Goal: Use online tool/utility: Utilize a website feature to perform a specific function

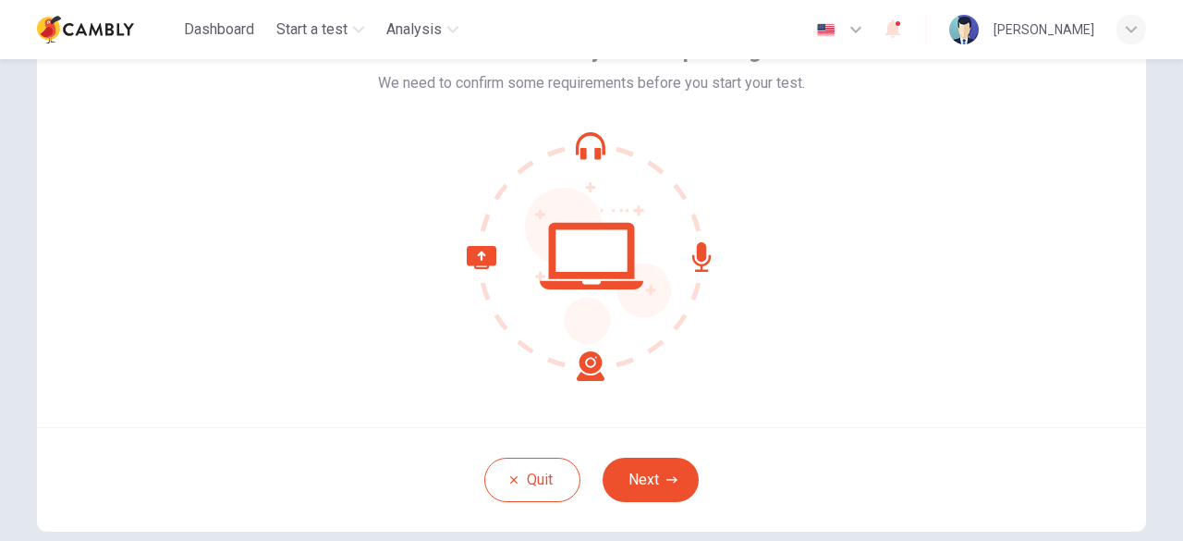
scroll to position [228, 0]
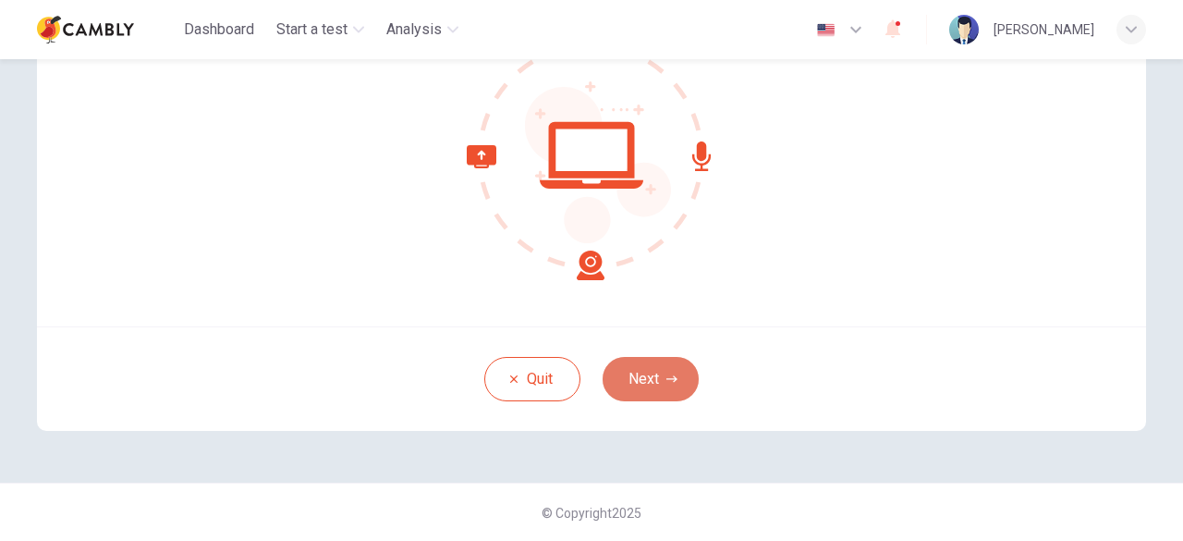
click at [661, 369] on button "Next" at bounding box center [650, 379] width 96 height 44
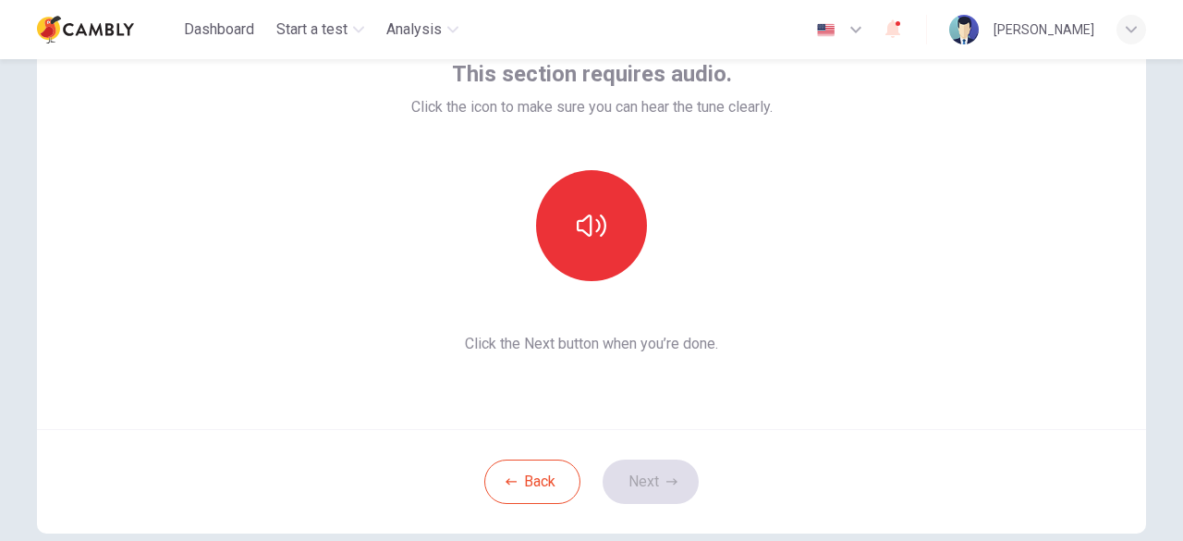
scroll to position [115, 0]
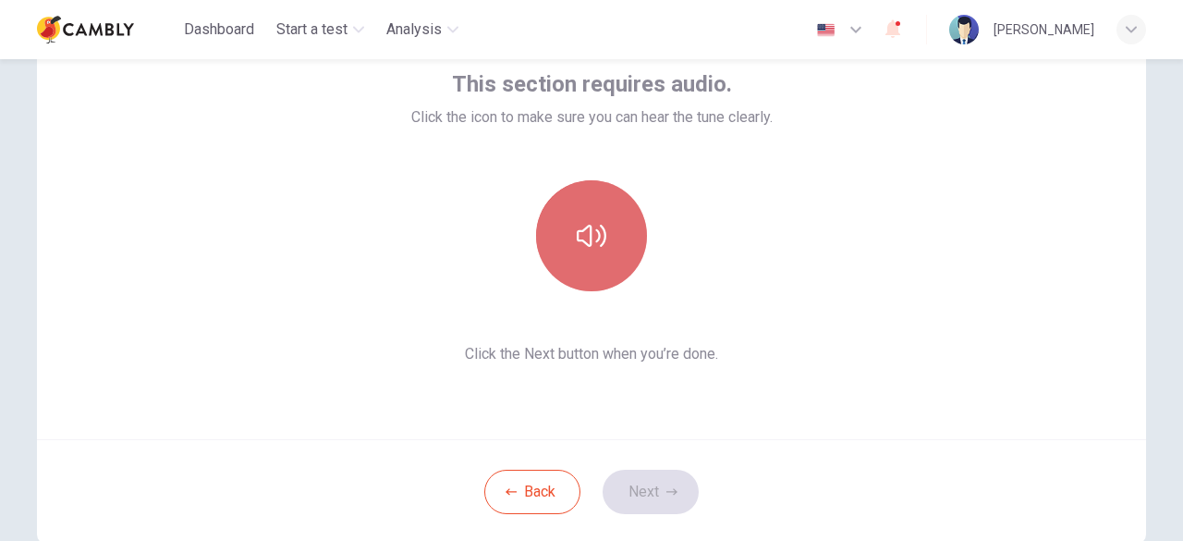
click at [569, 236] on button "button" at bounding box center [591, 235] width 111 height 111
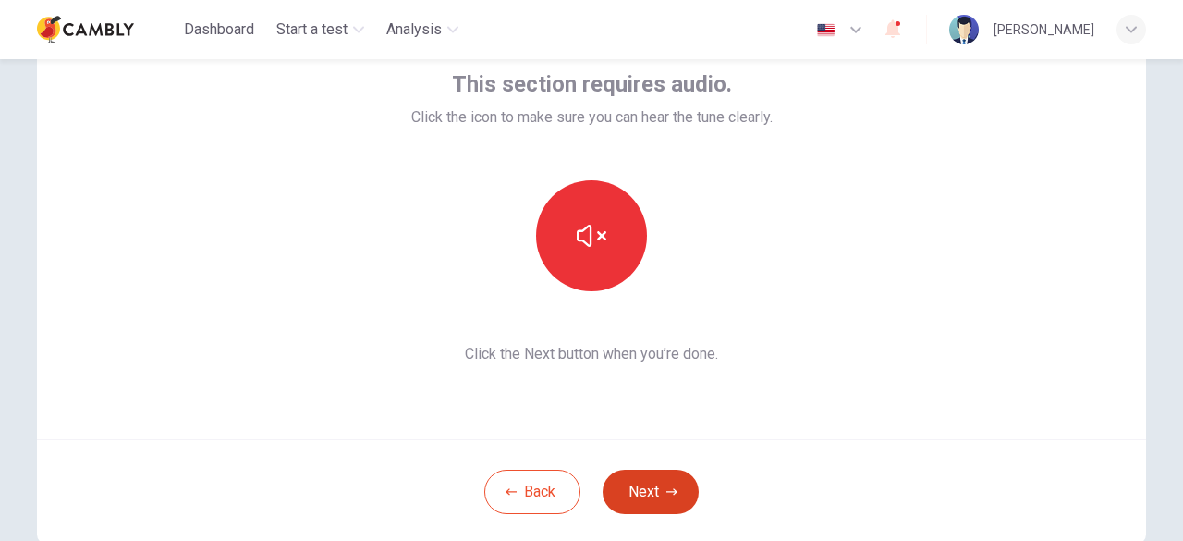
click at [653, 509] on button "Next" at bounding box center [650, 491] width 96 height 44
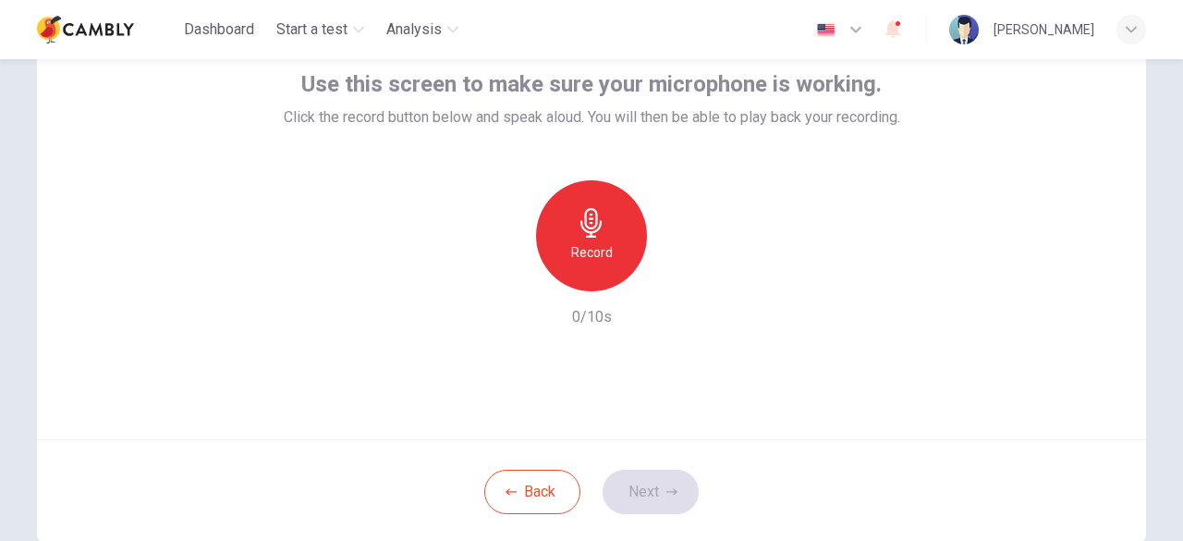
click at [591, 235] on icon "button" at bounding box center [592, 223] width 30 height 30
click at [658, 501] on button "Next" at bounding box center [650, 491] width 96 height 44
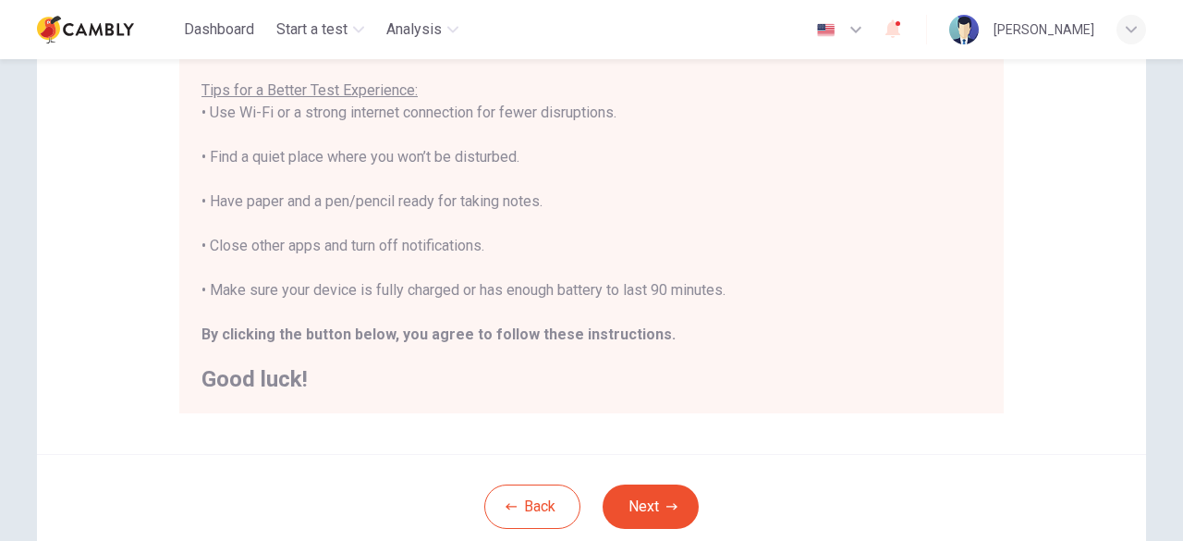
scroll to position [371, 0]
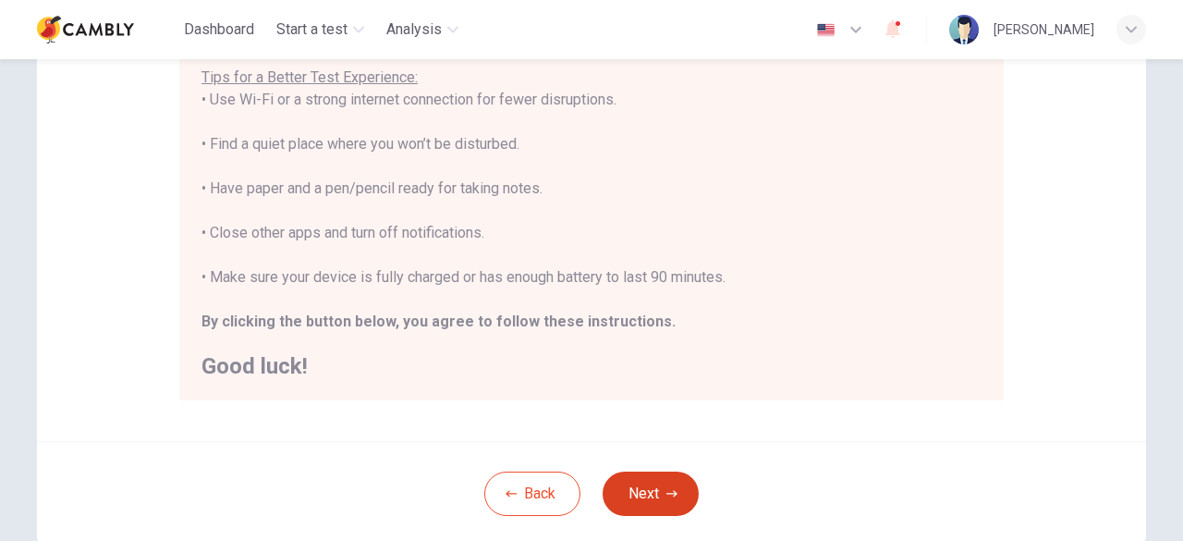
click at [653, 482] on button "Next" at bounding box center [650, 493] width 96 height 44
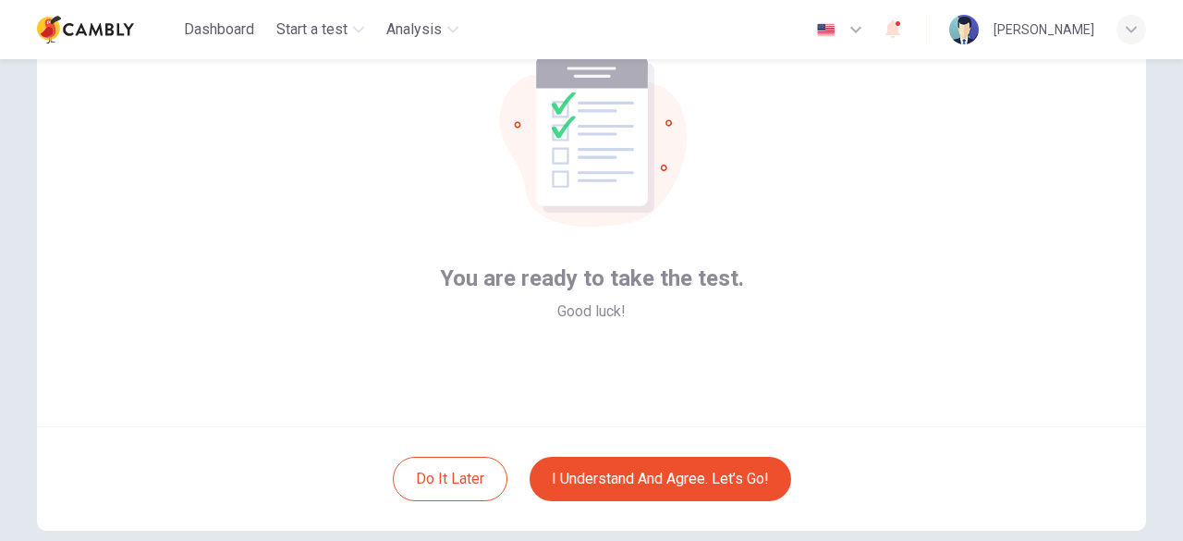
scroll to position [114, 0]
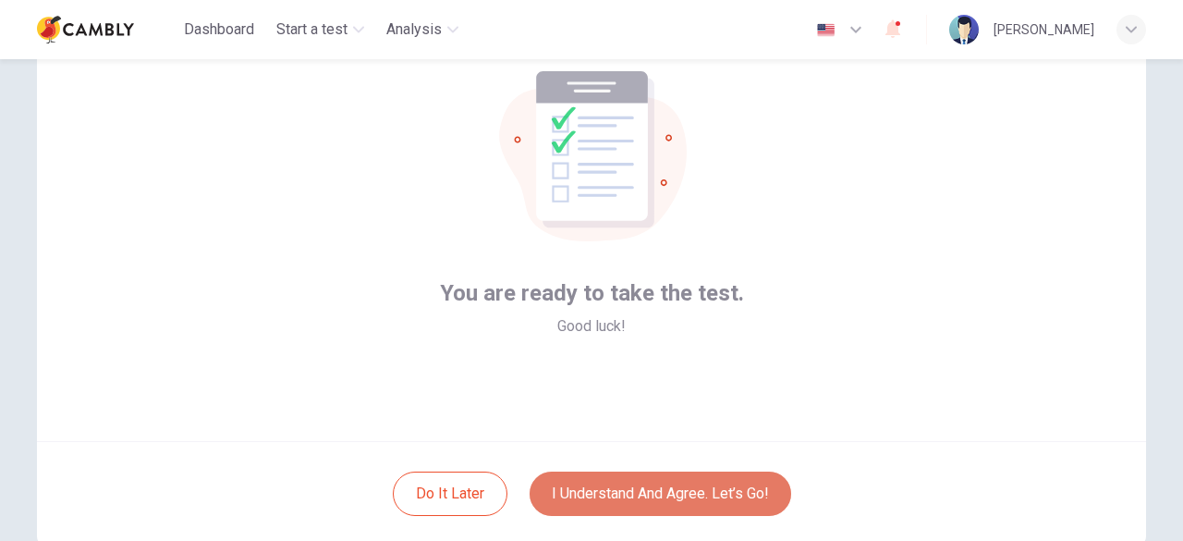
click at [694, 491] on button "I understand and agree. Let’s go!" at bounding box center [659, 493] width 261 height 44
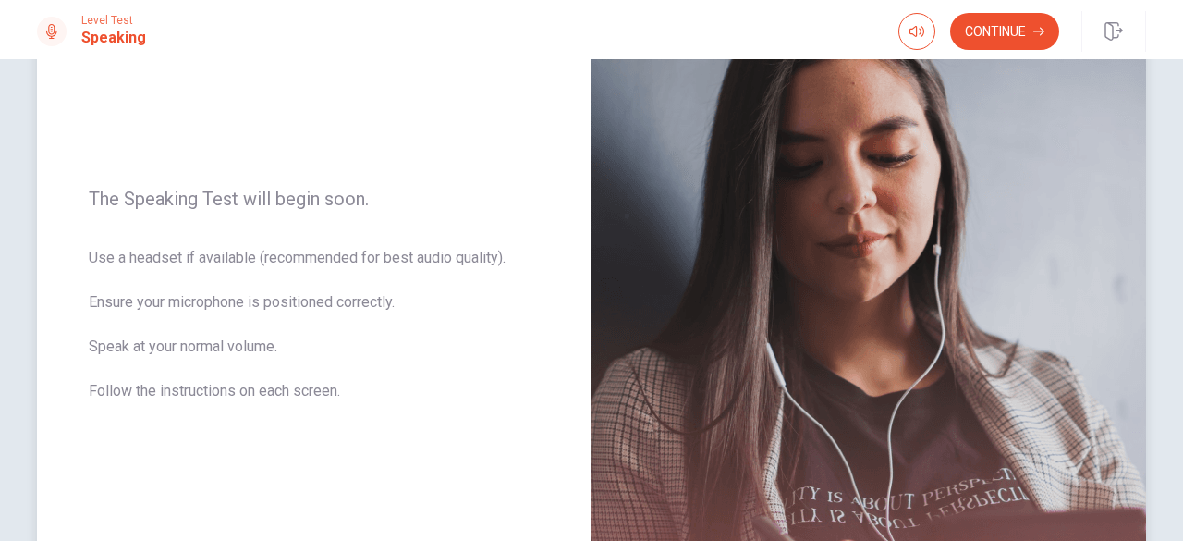
scroll to position [194, 0]
click at [1018, 25] on button "Continue" at bounding box center [1004, 31] width 109 height 37
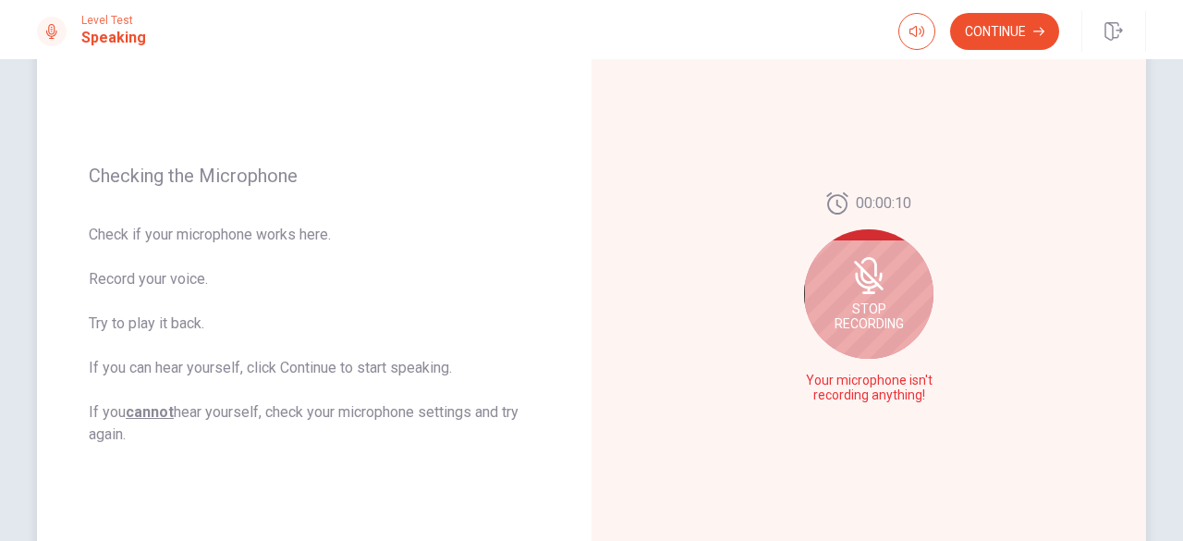
click at [841, 315] on span "Stop Recording" at bounding box center [868, 316] width 69 height 30
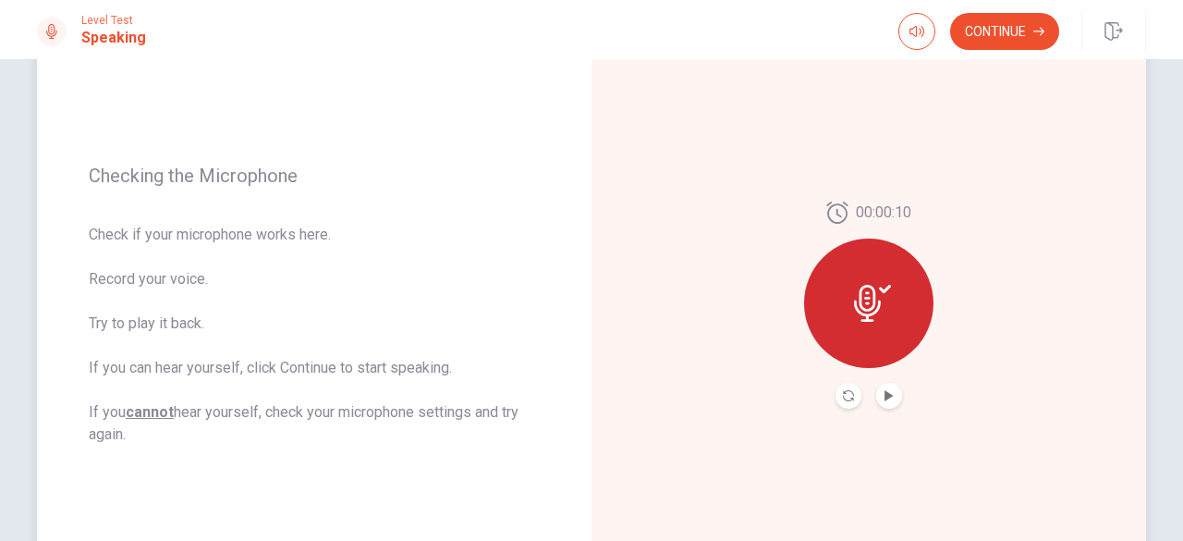
click at [887, 402] on button "Play Audio" at bounding box center [889, 396] width 26 height 26
click at [884, 396] on icon "Play Audio" at bounding box center [888, 395] width 8 height 11
click at [868, 298] on icon at bounding box center [867, 303] width 27 height 37
click at [852, 395] on button "Record Again" at bounding box center [848, 396] width 26 height 26
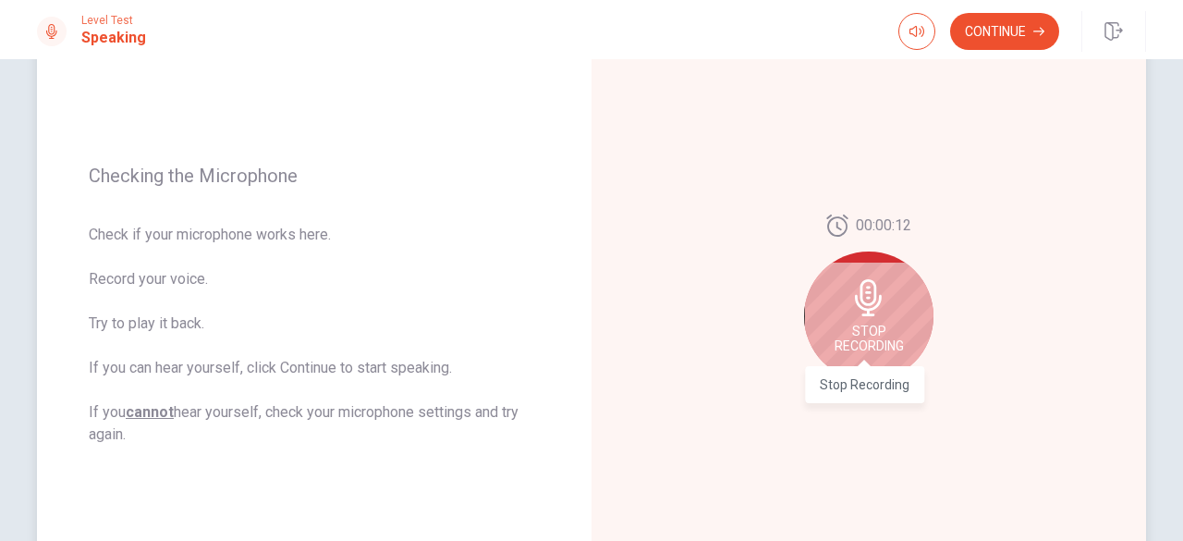
click at [869, 330] on span "Stop Recording" at bounding box center [868, 338] width 69 height 30
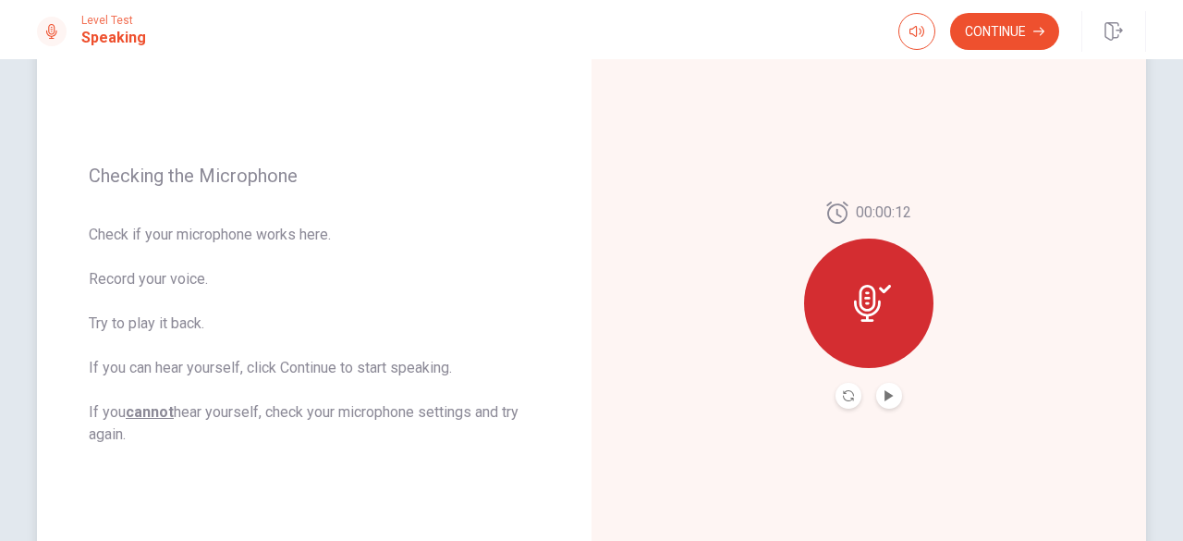
click at [846, 381] on div "00:00:12" at bounding box center [868, 304] width 129 height 207
click at [843, 395] on icon "Record Again" at bounding box center [848, 395] width 11 height 11
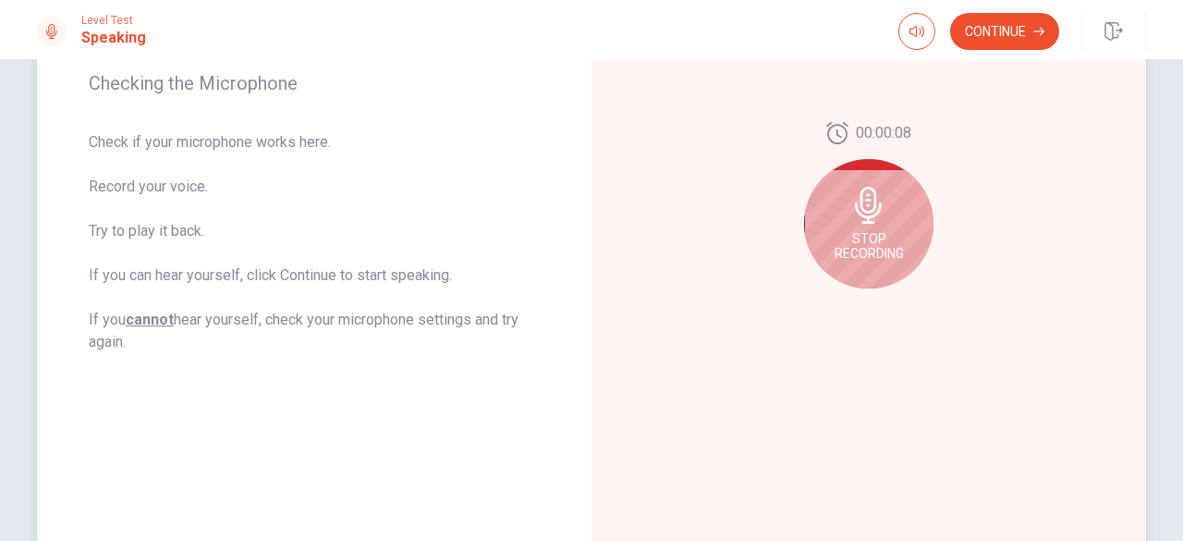
scroll to position [287, 0]
click at [872, 213] on icon at bounding box center [868, 204] width 27 height 37
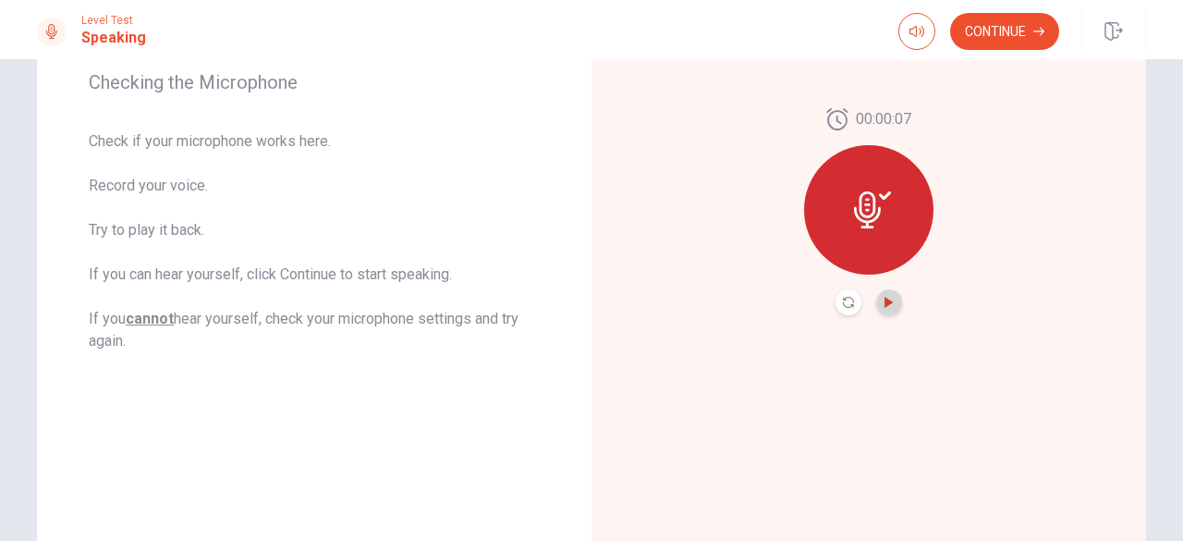
click at [883, 297] on icon "Play Audio" at bounding box center [888, 302] width 11 height 11
click at [661, 474] on div "00:00:07" at bounding box center [868, 212] width 554 height 806
click at [888, 308] on button "Pause Audio" at bounding box center [889, 302] width 26 height 26
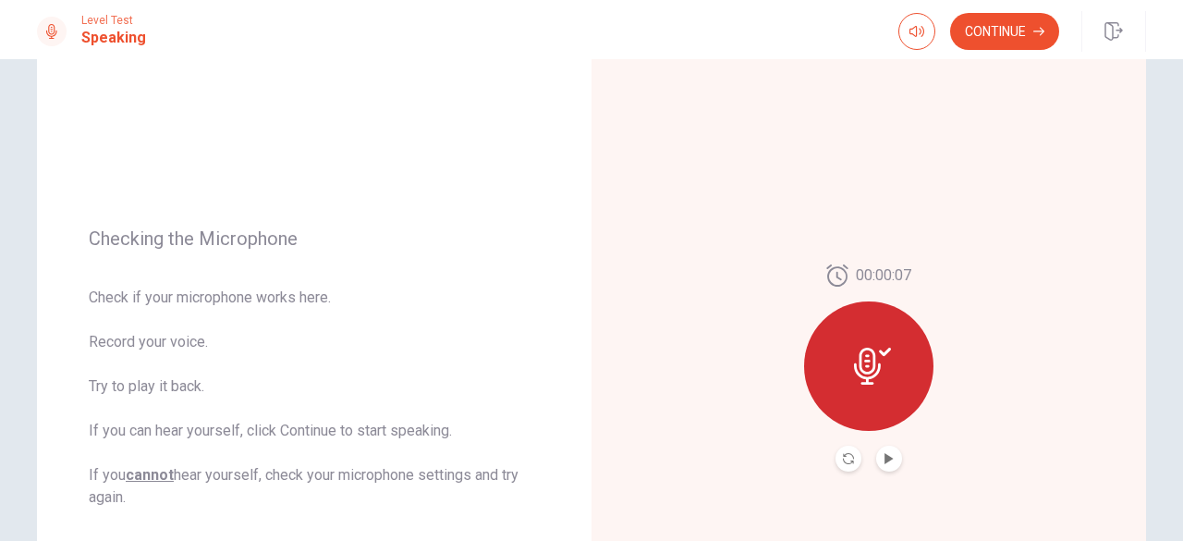
scroll to position [130, 0]
click at [1020, 22] on button "Continue" at bounding box center [1004, 31] width 109 height 37
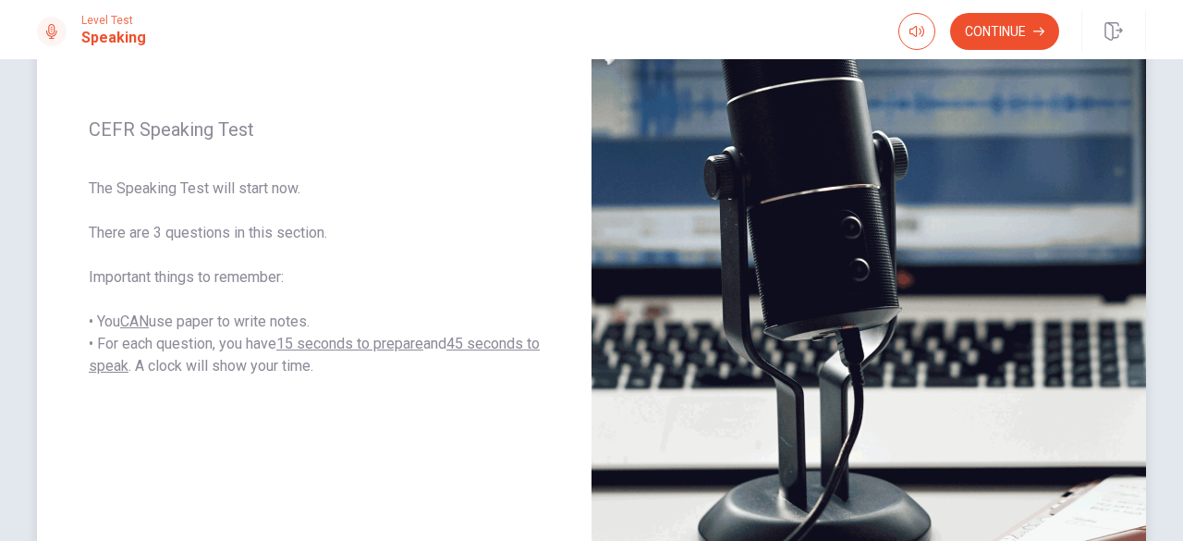
scroll to position [251, 0]
click at [997, 43] on button "Continue" at bounding box center [1004, 31] width 109 height 37
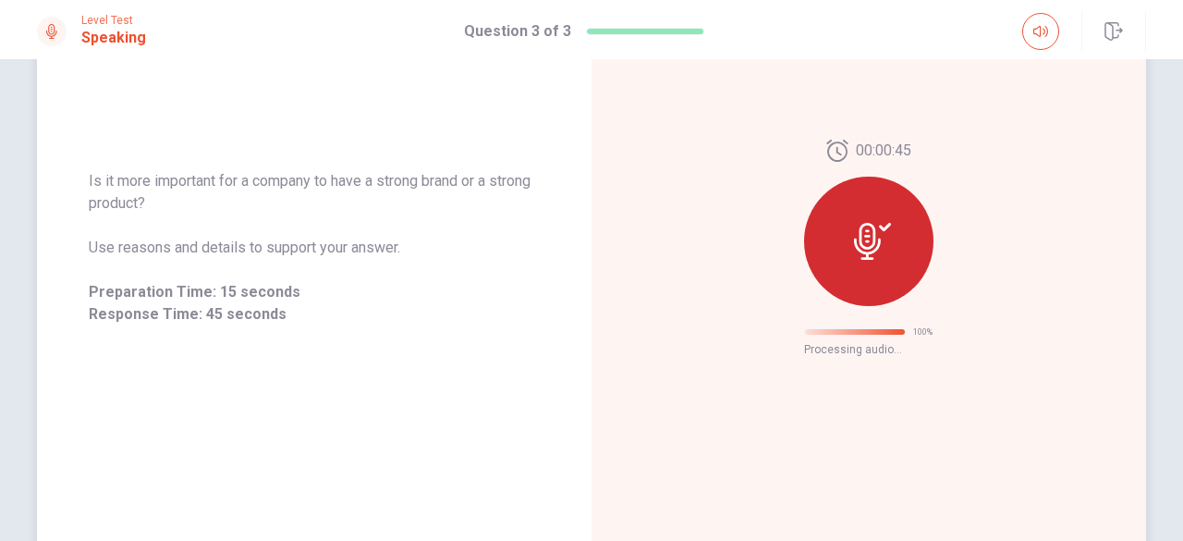
scroll to position [131, 0]
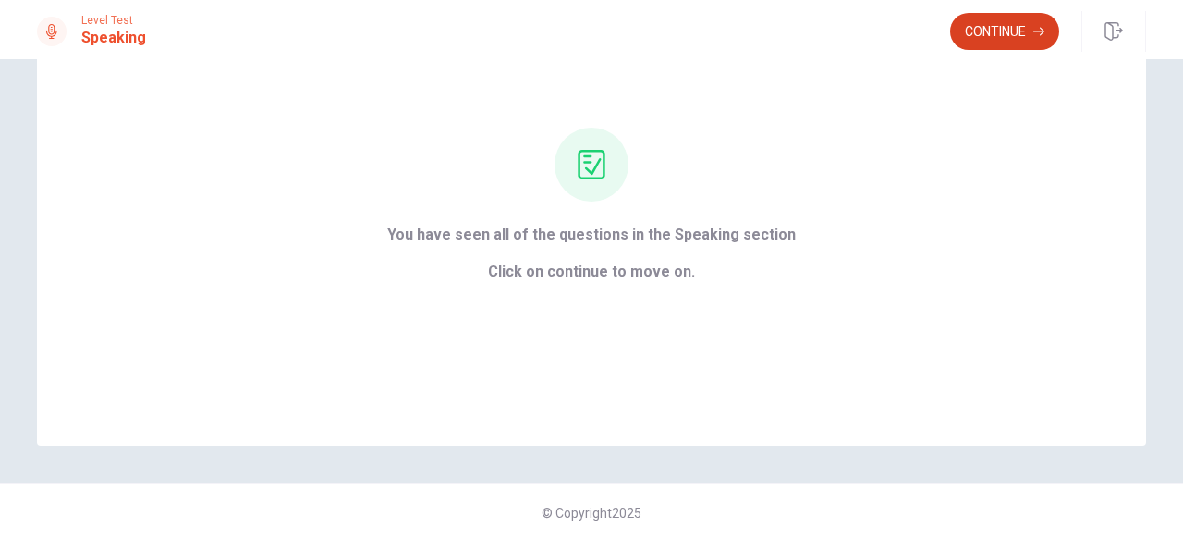
click at [1004, 31] on button "Continue" at bounding box center [1004, 31] width 109 height 37
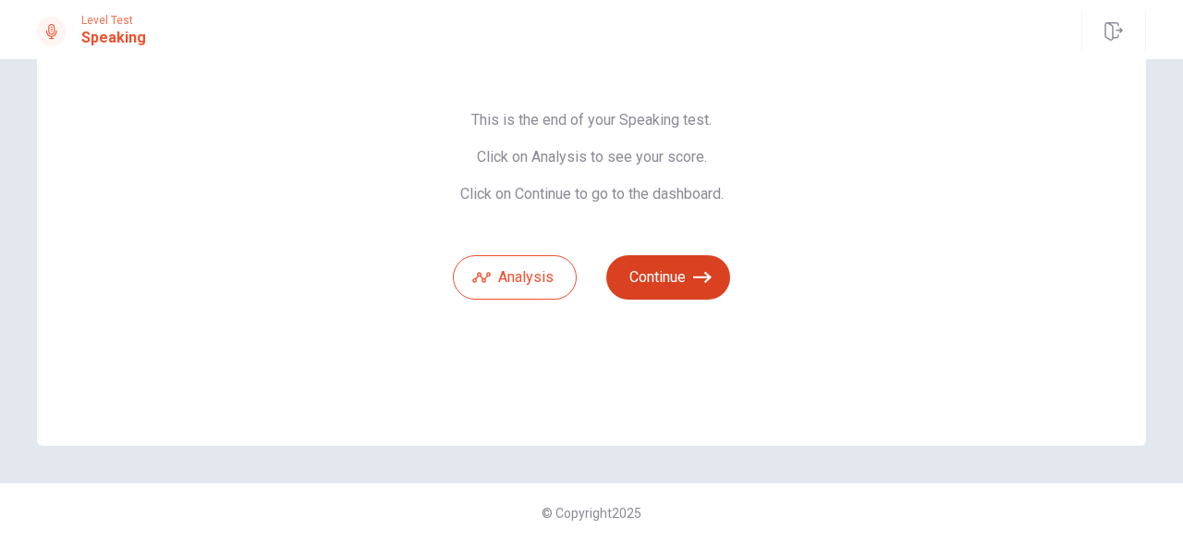
click at [659, 278] on button "Continue" at bounding box center [668, 277] width 124 height 44
